Goal: Navigation & Orientation: Go to known website

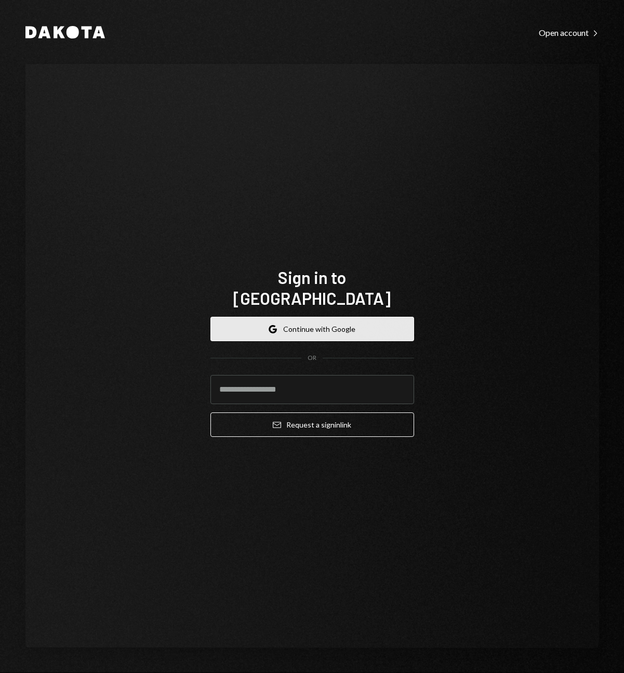
click at [296, 325] on button "Google Continue with Google" at bounding box center [313, 329] width 204 height 24
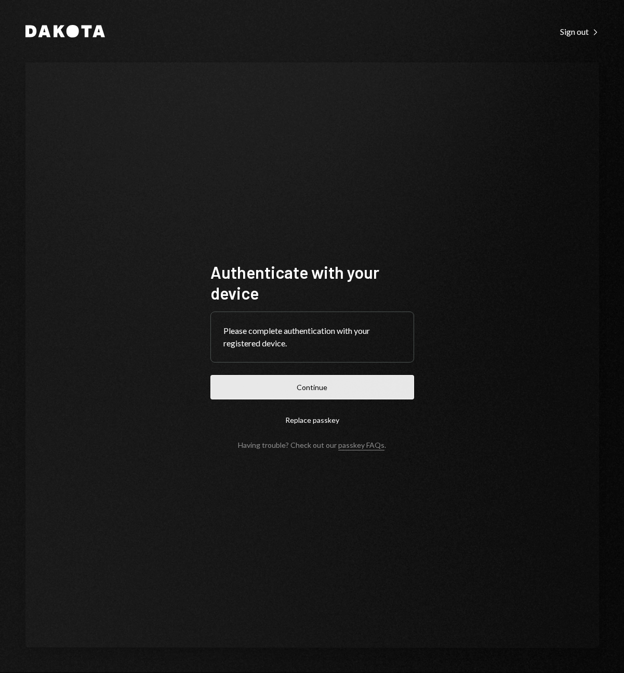
click at [312, 387] on button "Continue" at bounding box center [313, 387] width 204 height 24
